Goal: Information Seeking & Learning: Check status

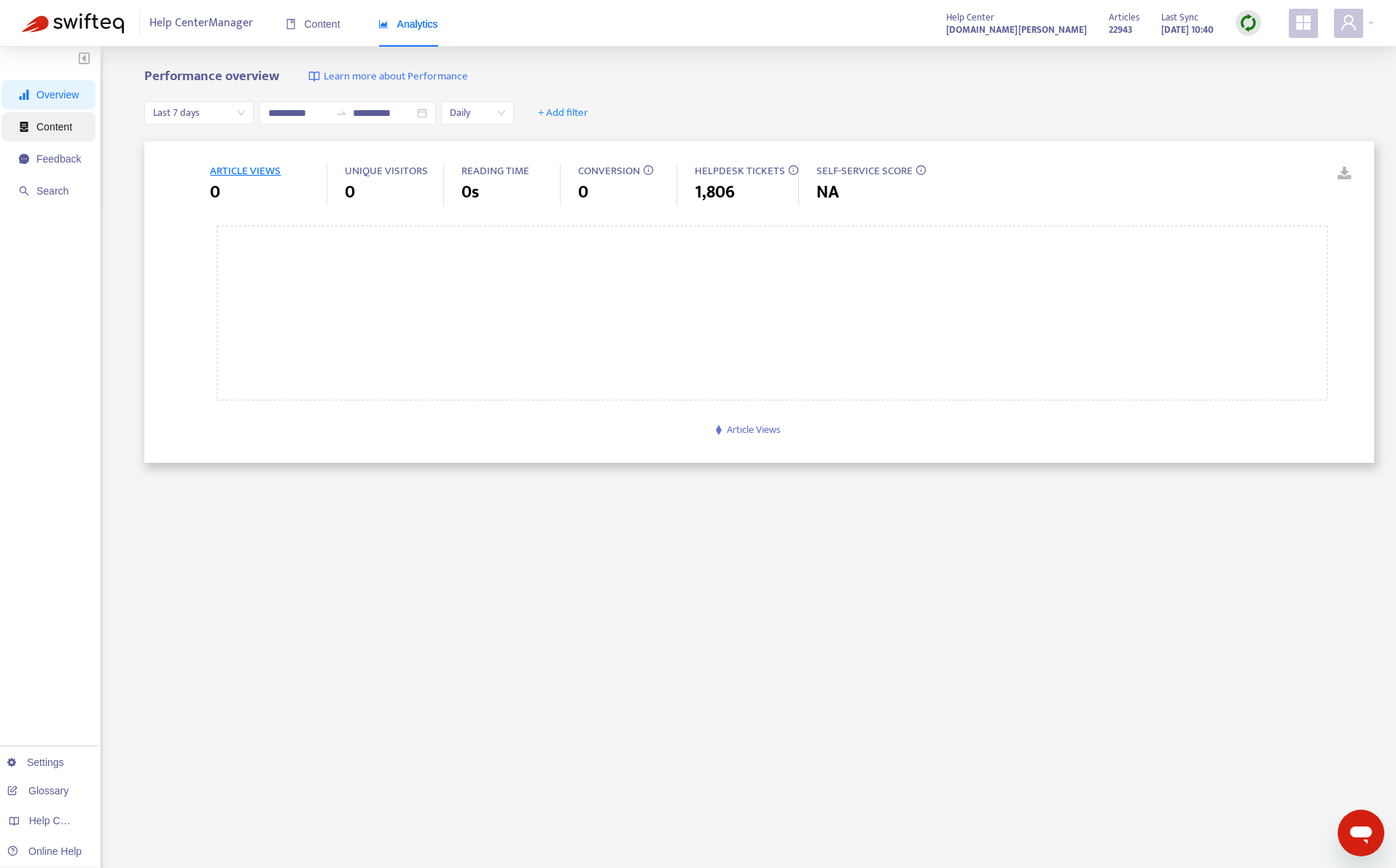
click at [54, 136] on span "Content" at bounding box center [50, 126] width 62 height 29
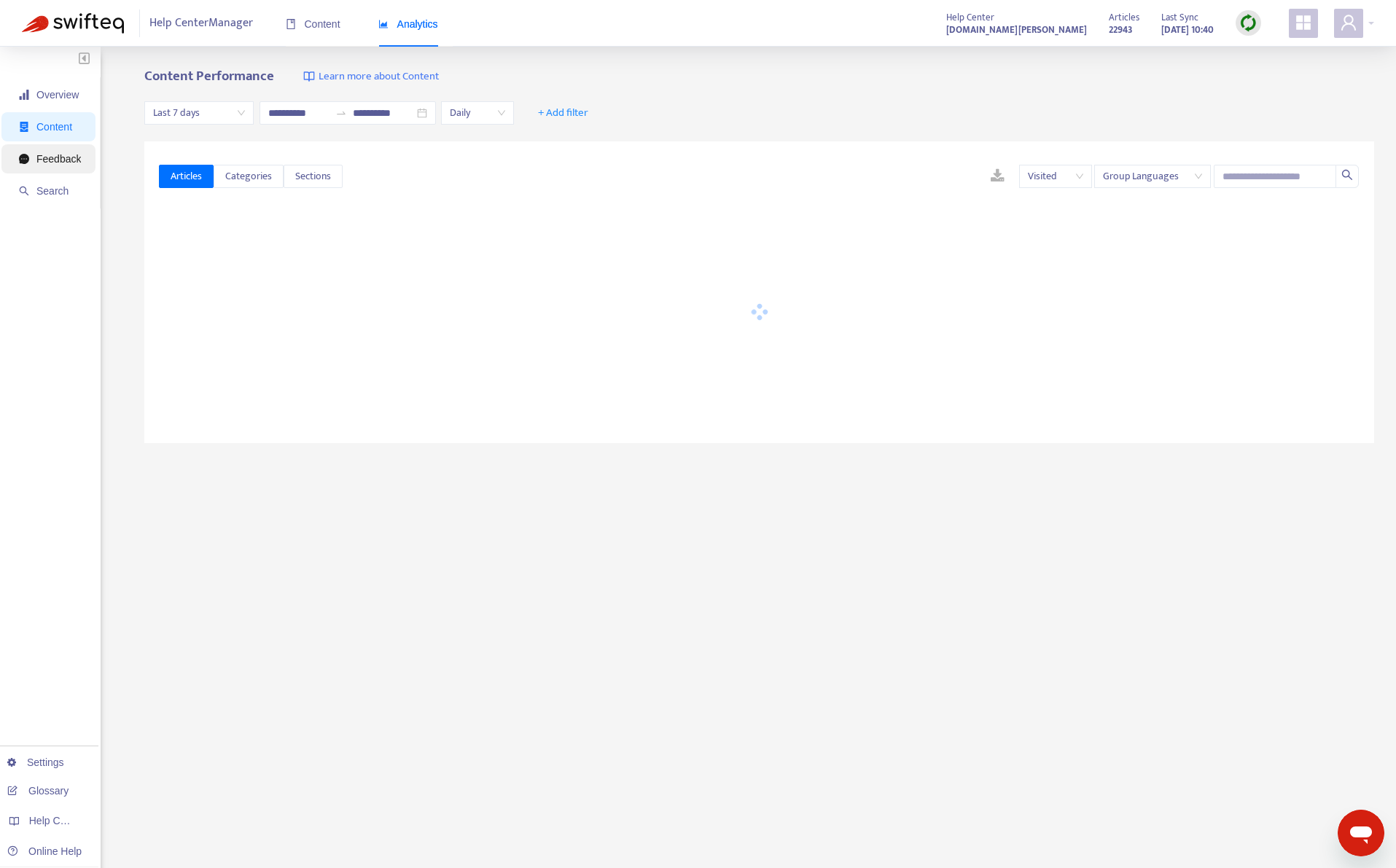
click at [65, 160] on span "Feedback" at bounding box center [58, 159] width 44 height 12
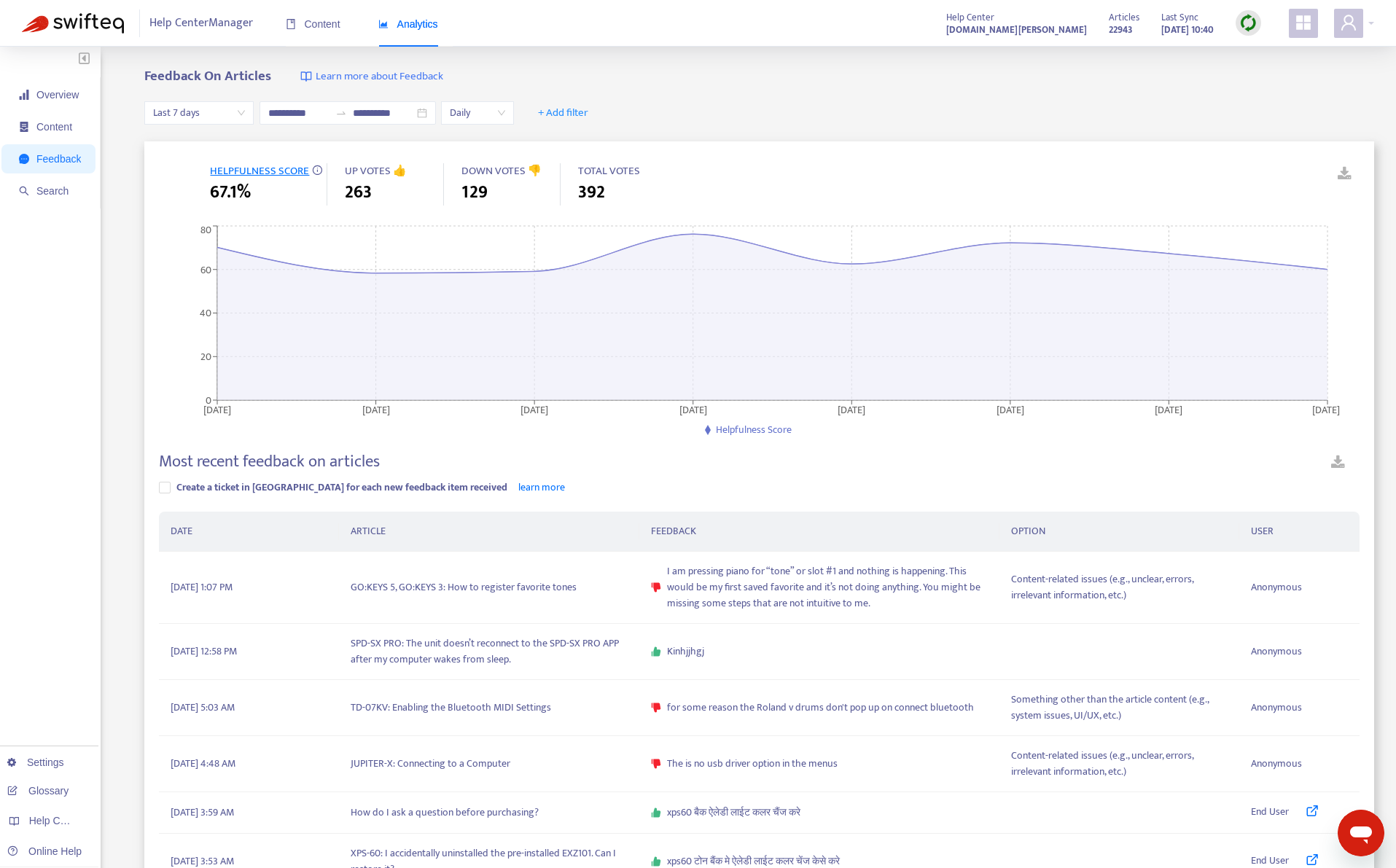
click at [205, 103] on span "Last 7 days" at bounding box center [199, 113] width 92 height 22
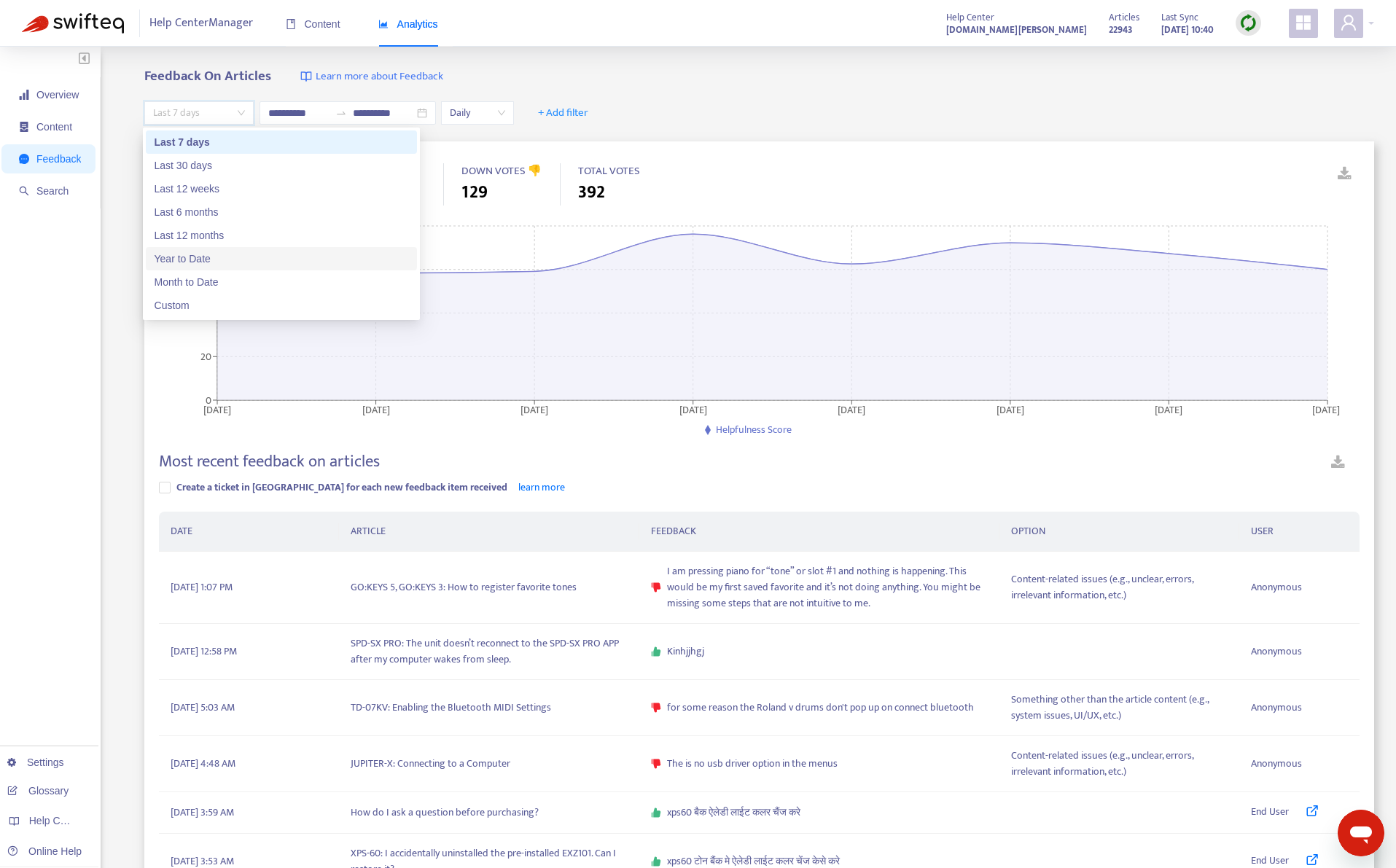
click at [201, 266] on div "Year to Date" at bounding box center [281, 258] width 254 height 16
type input "**********"
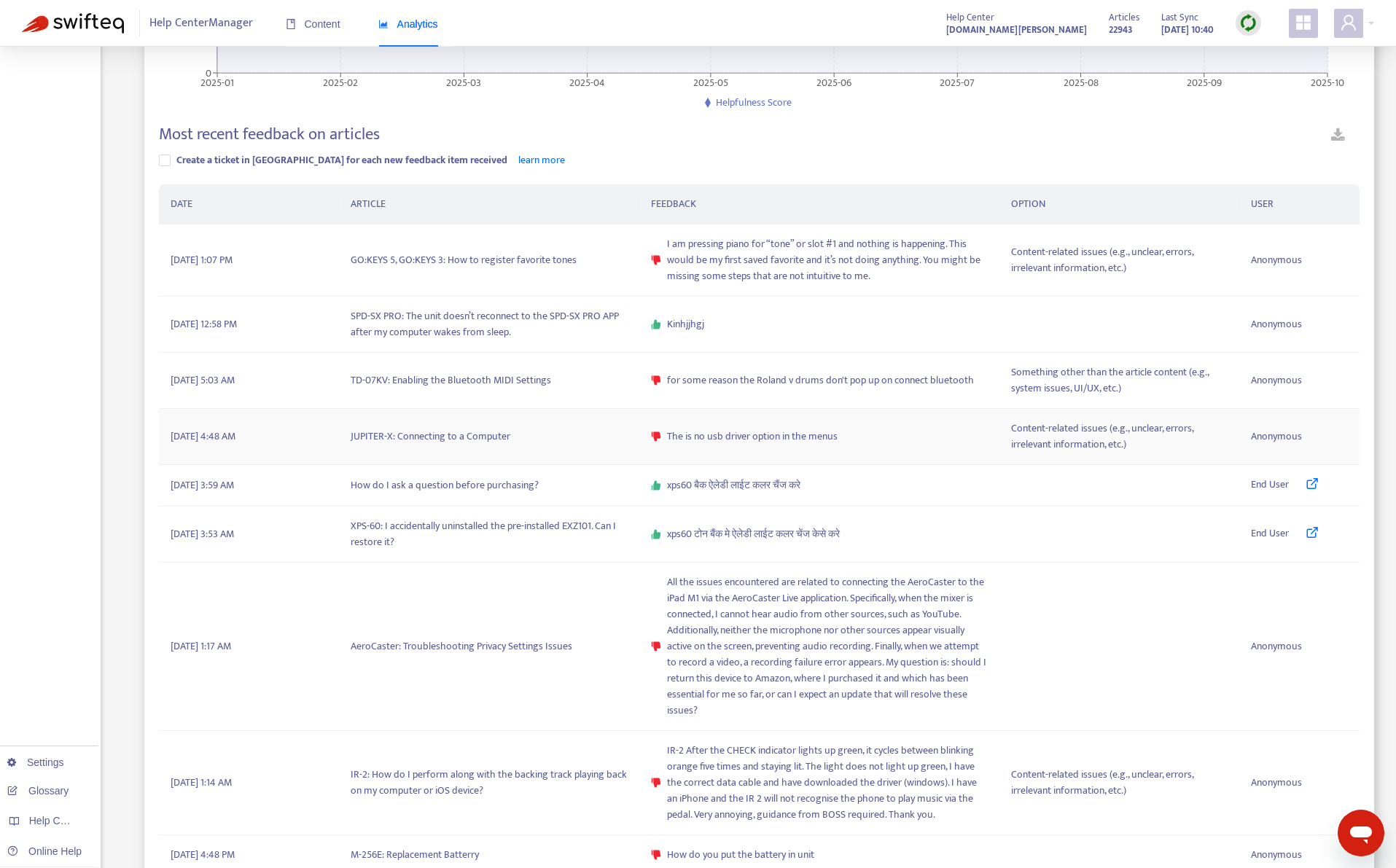
scroll to position [291, 0]
